Goal: Task Accomplishment & Management: Complete application form

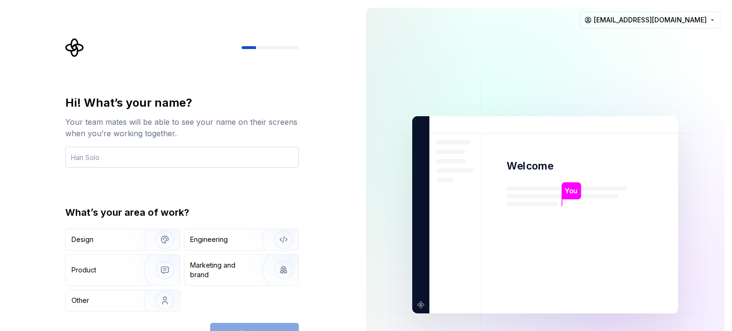
click at [193, 157] on input "text" at bounding box center [182, 157] width 234 height 21
type input "raju"
click at [134, 270] on img "button" at bounding box center [158, 270] width 61 height 64
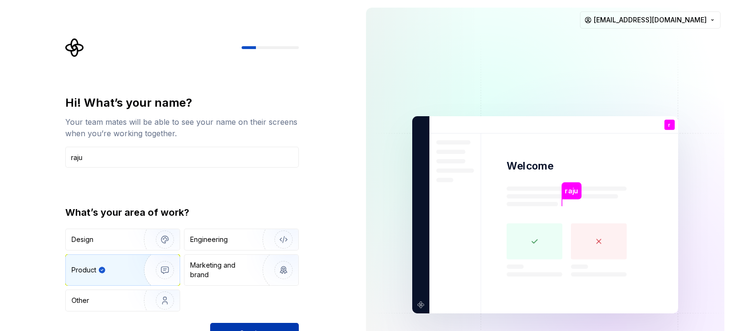
click at [248, 326] on button "Continue" at bounding box center [254, 333] width 89 height 21
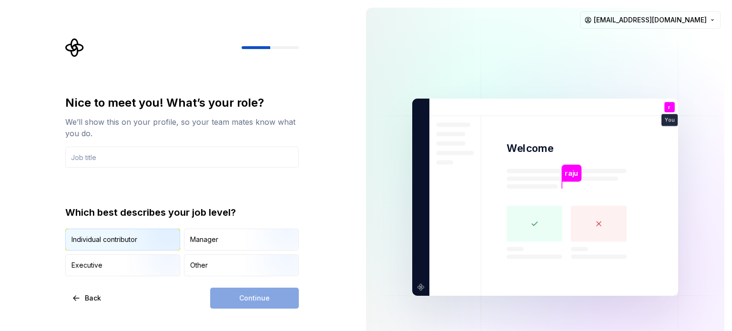
click at [142, 236] on img "button" at bounding box center [156, 252] width 61 height 64
click at [250, 301] on div "Continue" at bounding box center [254, 298] width 89 height 21
click at [103, 156] on input "text" at bounding box center [182, 157] width 234 height 21
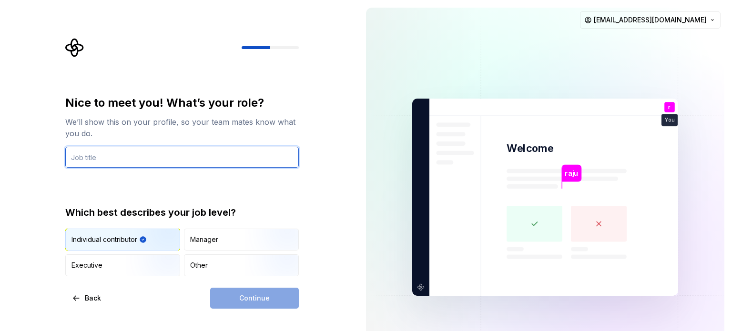
type input "Sr Developer"
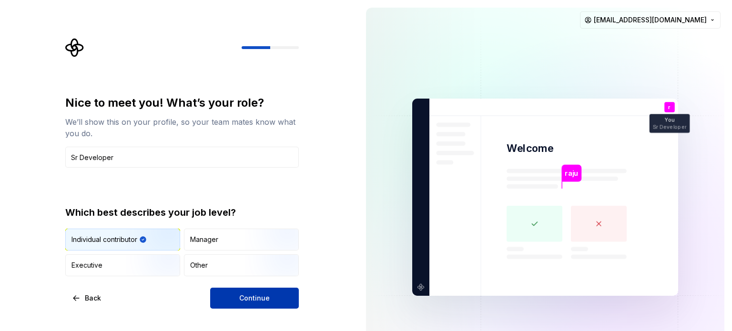
click at [254, 299] on span "Continue" at bounding box center [254, 299] width 31 height 10
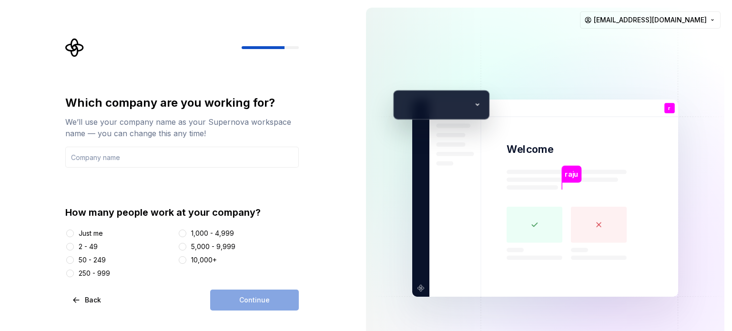
click at [99, 233] on div "Just me" at bounding box center [91, 234] width 24 height 10
click at [74, 233] on button "Just me" at bounding box center [70, 234] width 8 height 8
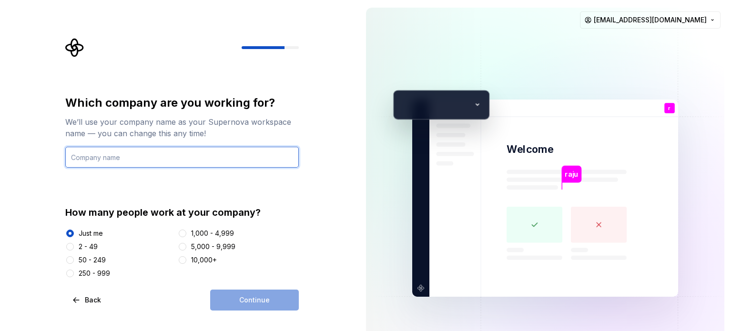
click at [100, 161] on input "text" at bounding box center [182, 157] width 234 height 21
type input "no"
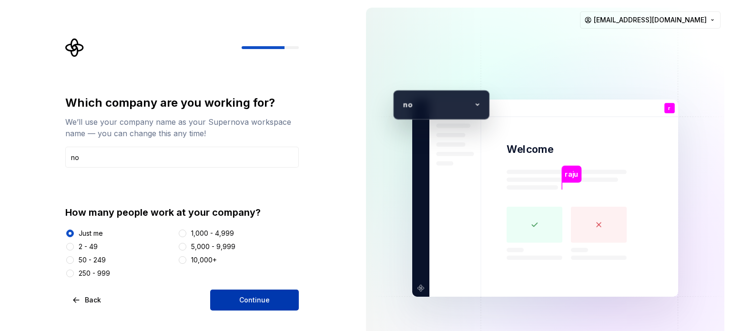
click at [255, 301] on span "Continue" at bounding box center [254, 301] width 31 height 10
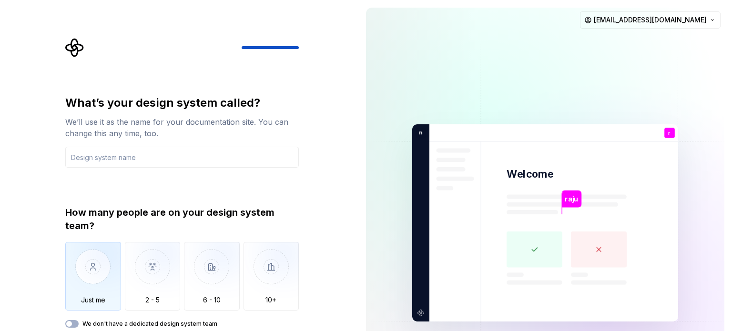
click at [101, 270] on img "button" at bounding box center [93, 274] width 56 height 64
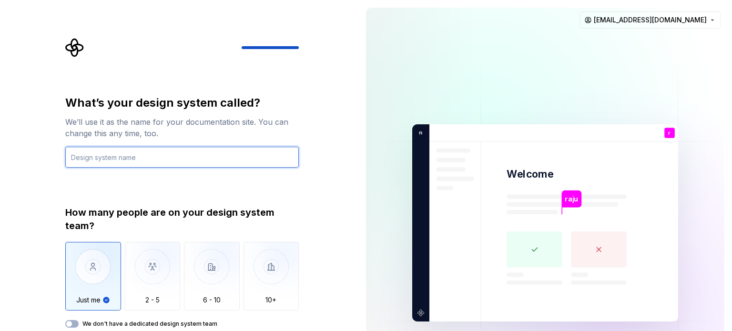
click at [108, 156] on input "text" at bounding box center [182, 157] width 234 height 21
drag, startPoint x: 124, startPoint y: 156, endPoint x: 46, endPoint y: 157, distance: 77.7
click at [46, 157] on div "What’s your design system called? We’ll use it as the name for your documentati…" at bounding box center [179, 223] width 359 height 446
click at [93, 158] on input "blockti,me" at bounding box center [182, 157] width 234 height 21
type input "blocktime"
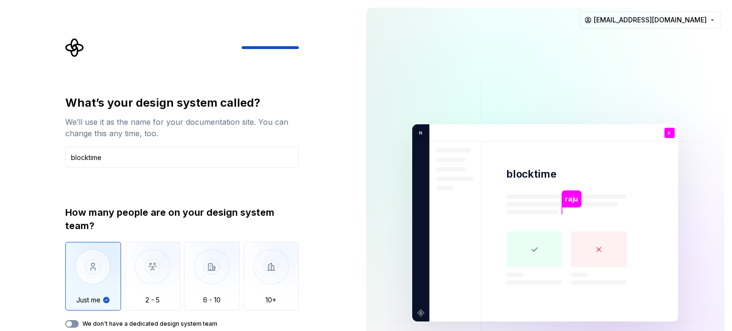
click at [70, 328] on button "We don't have a dedicated design system team" at bounding box center [71, 324] width 13 height 8
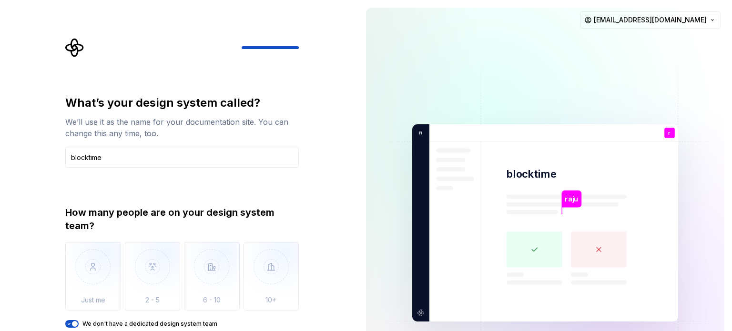
click at [69, 322] on icon "button" at bounding box center [69, 324] width 8 height 6
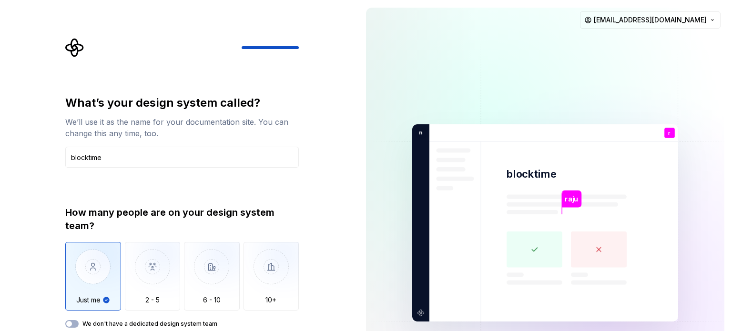
click at [100, 275] on img "button" at bounding box center [93, 274] width 56 height 64
type button "Only one person"
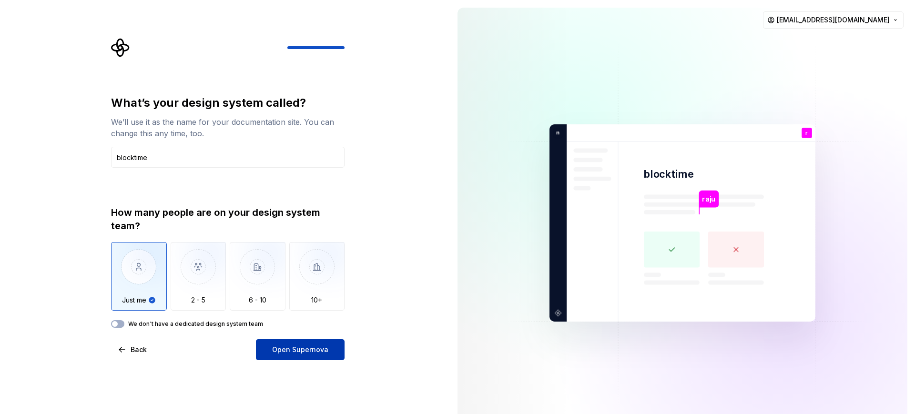
click at [315, 331] on span "Open Supernova" at bounding box center [300, 350] width 56 height 10
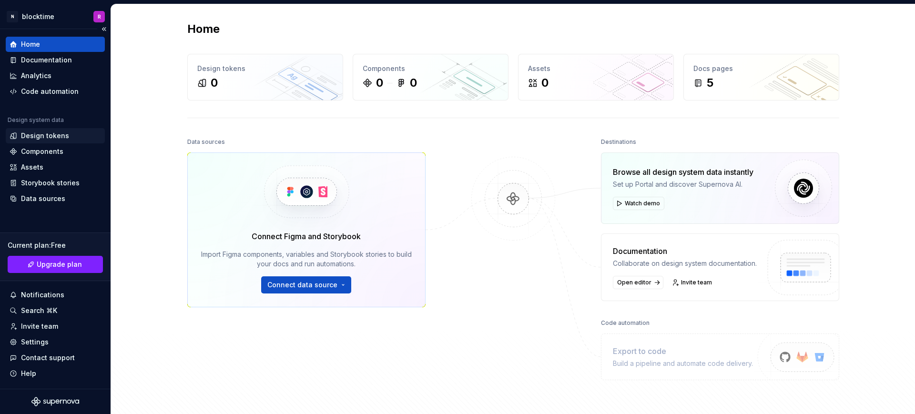
click at [47, 138] on div "Design tokens" at bounding box center [45, 136] width 48 height 10
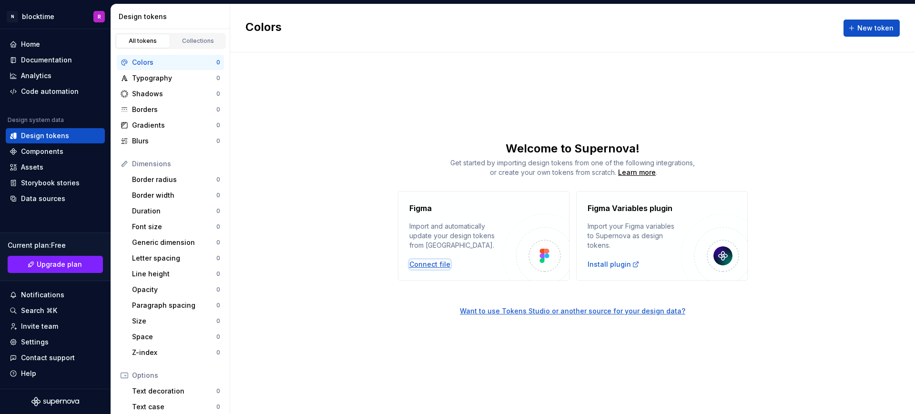
click at [427, 265] on div "Connect file" at bounding box center [430, 265] width 41 height 10
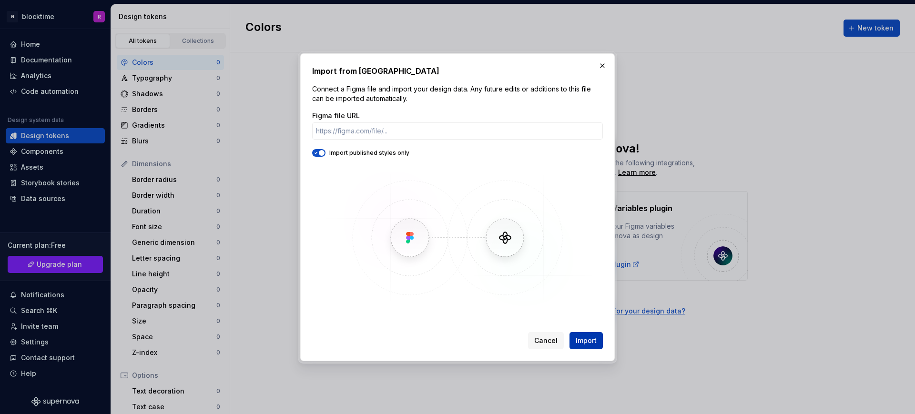
click at [580, 331] on span "Import" at bounding box center [586, 341] width 21 height 10
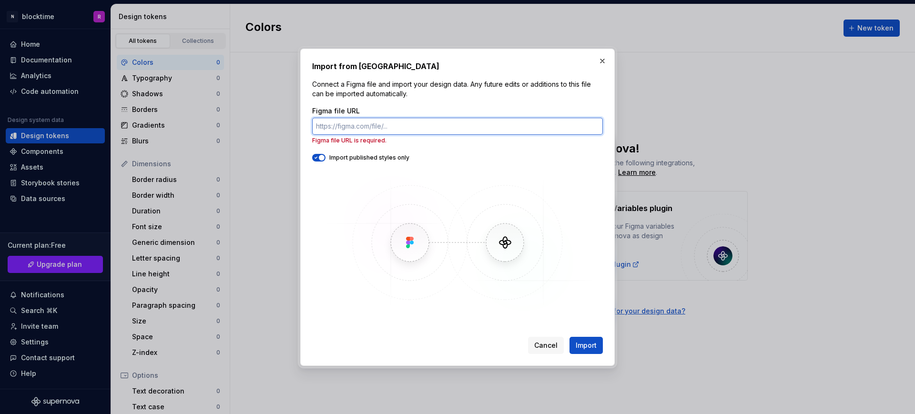
paste input "https://www.figma.com/make/bwSG9BamG6dpKucpqxyxKe/Booking-System-Dashboard?node…"
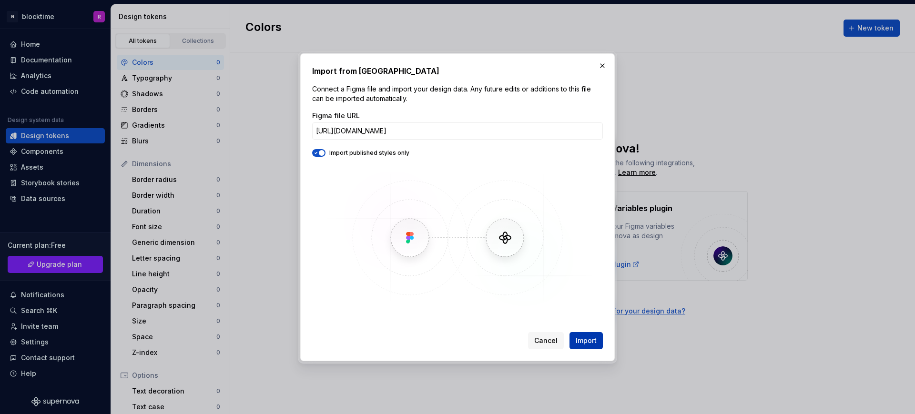
click at [581, 331] on span "Import" at bounding box center [586, 341] width 21 height 10
click at [585, 331] on span "Import" at bounding box center [586, 341] width 21 height 10
click at [429, 137] on input "https://www.figma.com/make/bwSG9BamG6dpKucpqxyxKe/Booking-System-Dashboard?node…" at bounding box center [457, 131] width 291 height 17
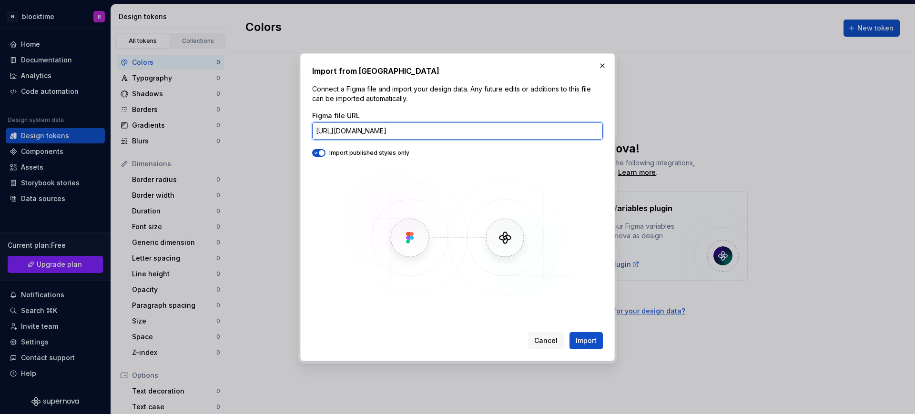
paste input "design/qeLkDpSy3II4QOP7faNia0/DocSwift-Doctor-Appointment-Dashboard-Design--Com…"
type input "https://www.figma.com/design/qeLkDpSy3II4QOP7faNia0/DocSwift-Doctor-Appointment…"
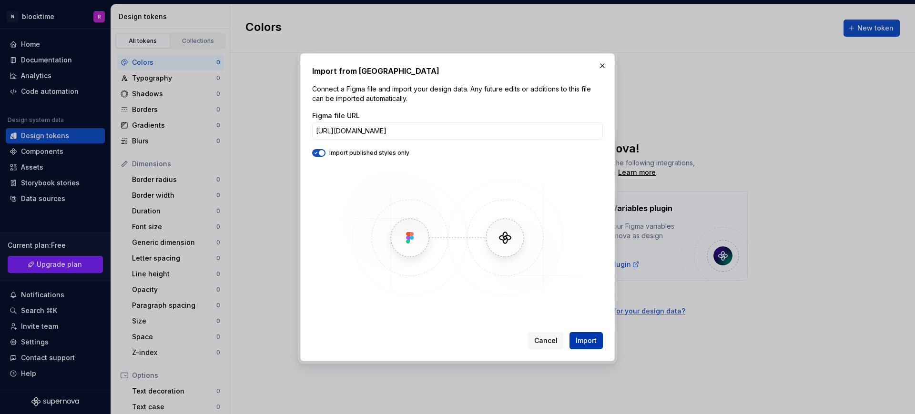
scroll to position [0, 0]
click at [586, 331] on button "Import" at bounding box center [586, 340] width 33 height 17
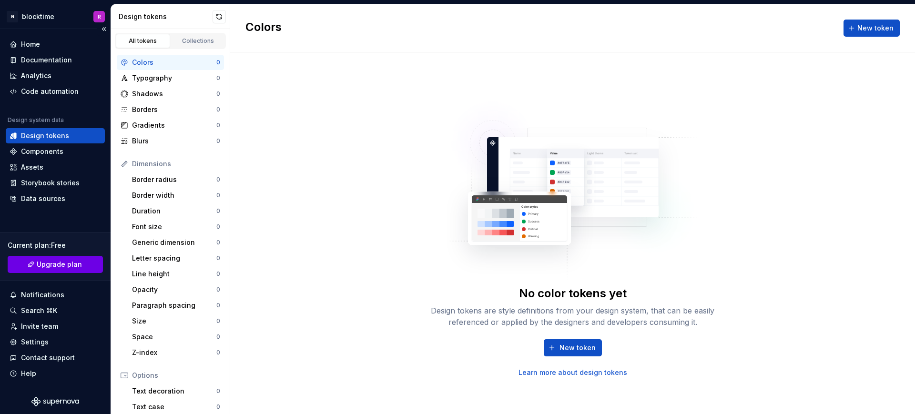
click at [44, 267] on span "Upgrade plan" at bounding box center [59, 265] width 45 height 10
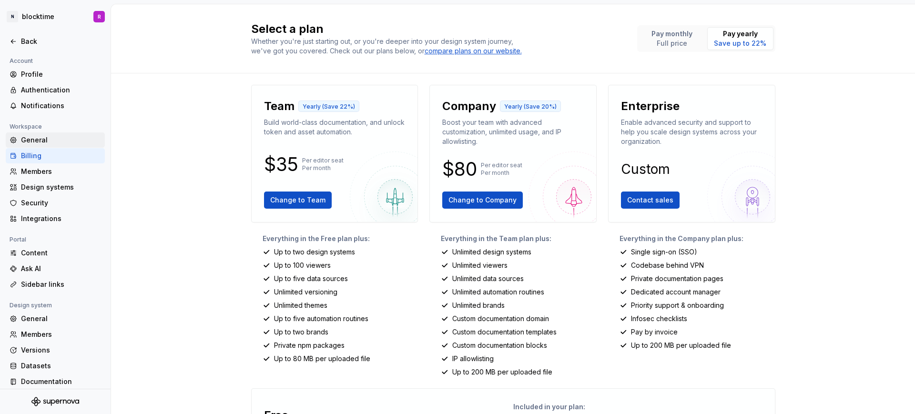
click at [46, 141] on div "General" at bounding box center [61, 140] width 80 height 10
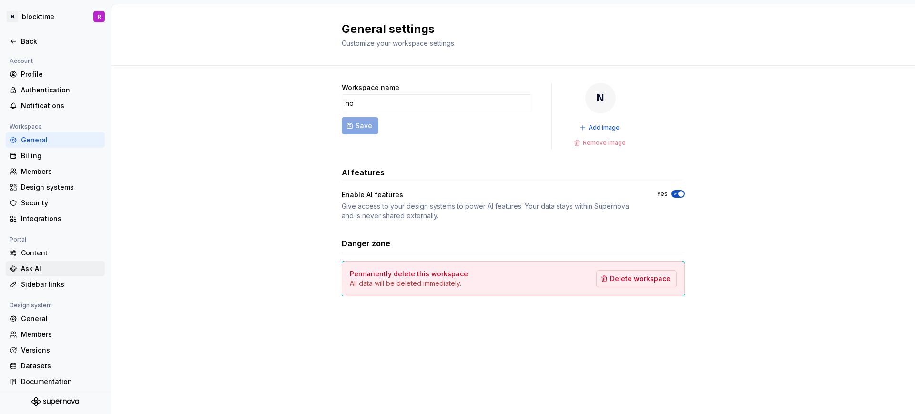
click at [30, 269] on div "Ask AI" at bounding box center [61, 269] width 80 height 10
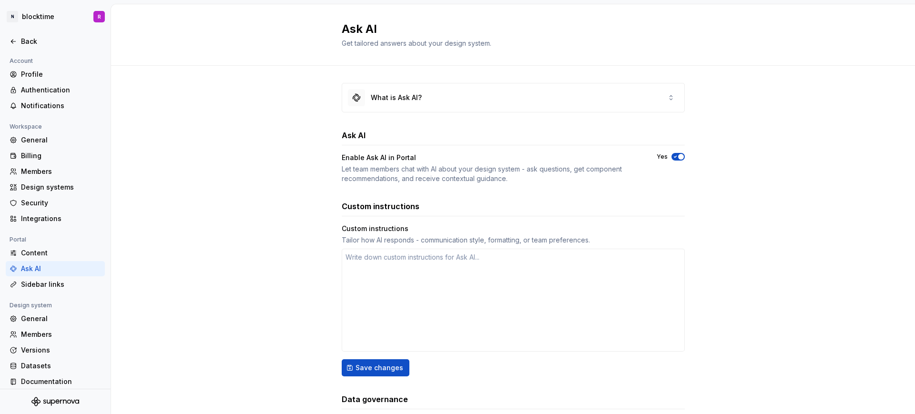
click at [34, 268] on div "Ask AI" at bounding box center [61, 269] width 80 height 10
type textarea "*"
